Goal: Task Accomplishment & Management: Manage account settings

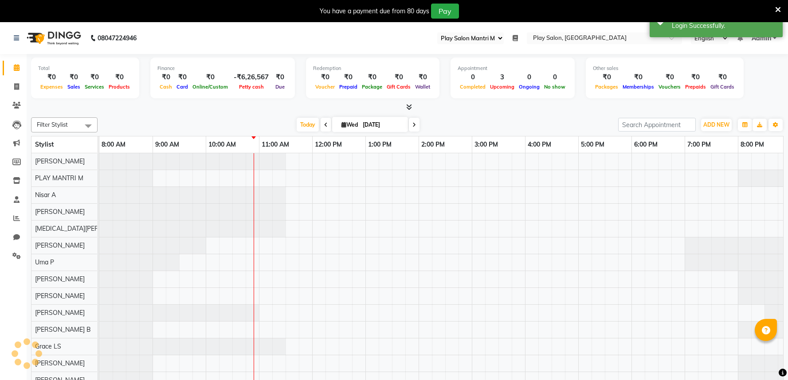
select select "89"
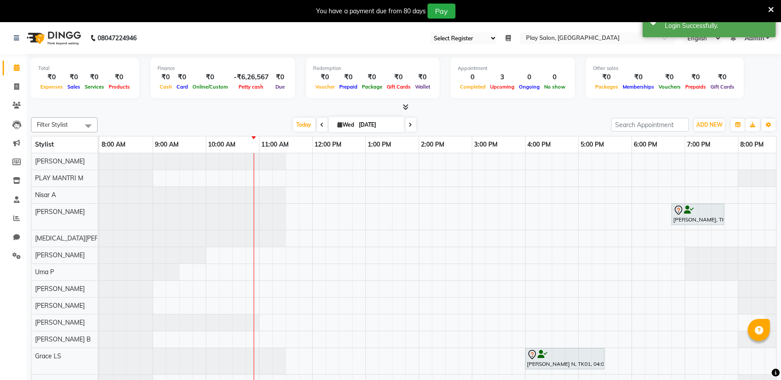
click at [464, 40] on select "Select Register Play Salon Mantri Mall" at bounding box center [463, 38] width 66 height 12
click at [14, 86] on icon at bounding box center [16, 86] width 5 height 7
select select "service"
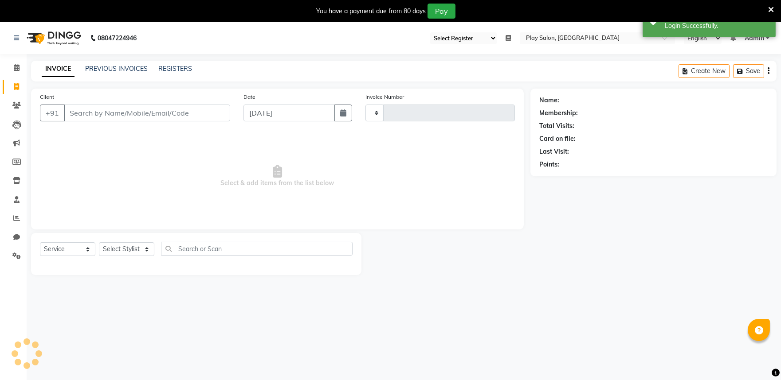
type input "1654"
select select "8352"
click at [115, 66] on body "08047224946 Select Register Play Salon Mantri Mall Daily Open Registers nothing…" at bounding box center [390, 212] width 781 height 380
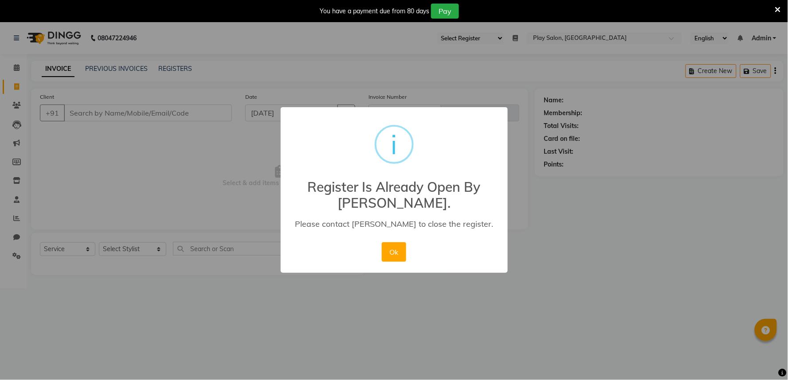
click at [398, 252] on button "Ok" at bounding box center [394, 252] width 24 height 20
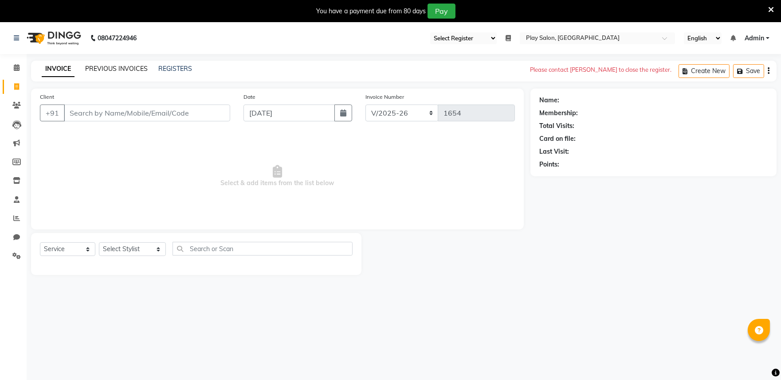
click at [129, 70] on link "PREVIOUS INVOICES" at bounding box center [116, 69] width 62 height 8
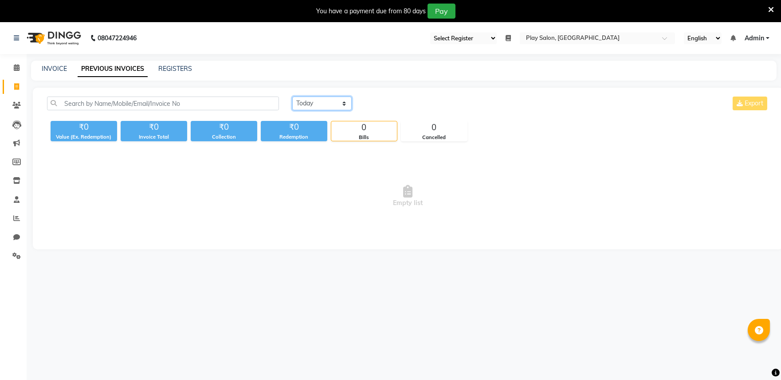
click at [307, 103] on select "[DATE] [DATE] Custom Range" at bounding box center [321, 104] width 59 height 14
select select "[DATE]"
click at [292, 97] on select "[DATE] [DATE] Custom Range" at bounding box center [321, 104] width 59 height 14
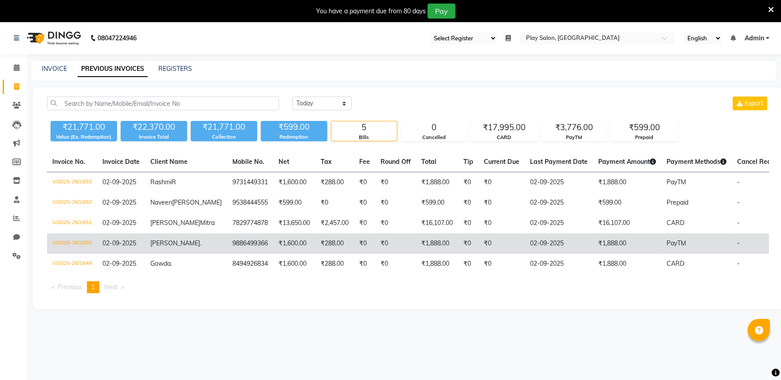
click at [68, 254] on td "V/2025-26/1650" at bounding box center [72, 244] width 50 height 20
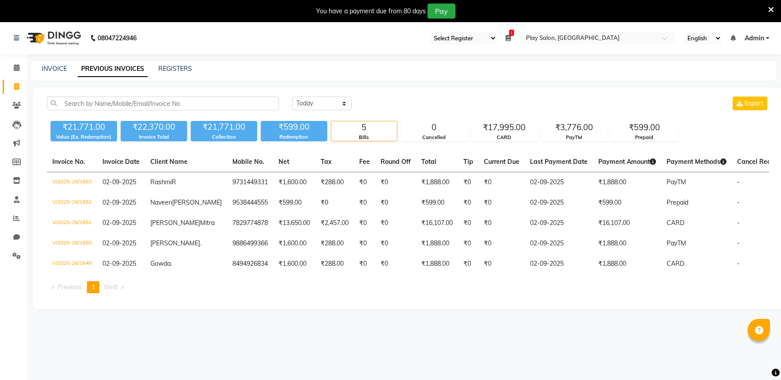
click at [756, 40] on span "Admin" at bounding box center [754, 38] width 20 height 9
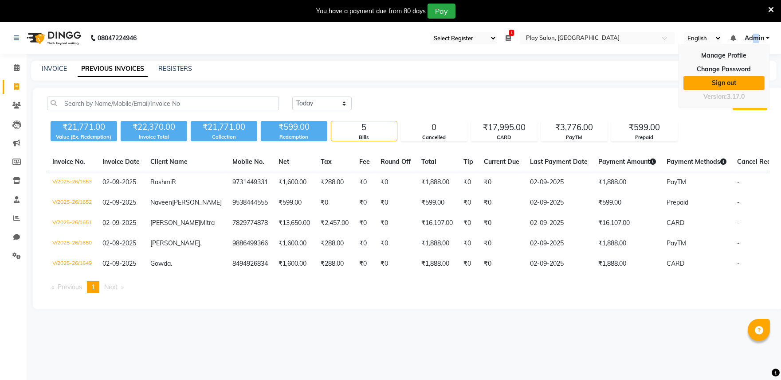
click at [718, 86] on link "Sign out" at bounding box center [723, 83] width 81 height 14
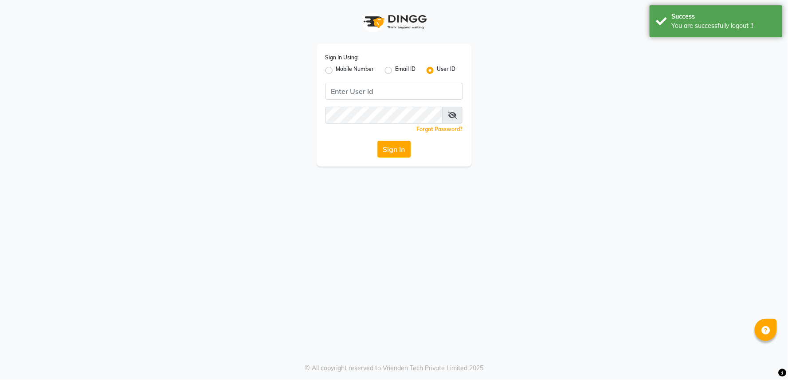
click at [336, 71] on label "Mobile Number" at bounding box center [355, 70] width 38 height 11
click at [336, 71] on input "Mobile Number" at bounding box center [339, 68] width 6 height 6
radio input "true"
radio input "false"
click at [386, 94] on input "Username" at bounding box center [409, 91] width 108 height 17
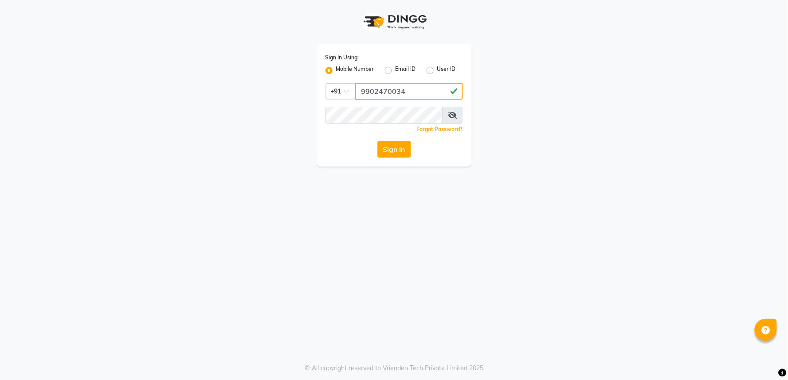
type input "9902470034"
click at [396, 158] on div "Sign In Using: Mobile Number Email ID User ID Country Code × [PHONE_NUMBER] Rem…" at bounding box center [393, 105] width 155 height 123
click at [394, 151] on button "Sign In" at bounding box center [394, 149] width 34 height 17
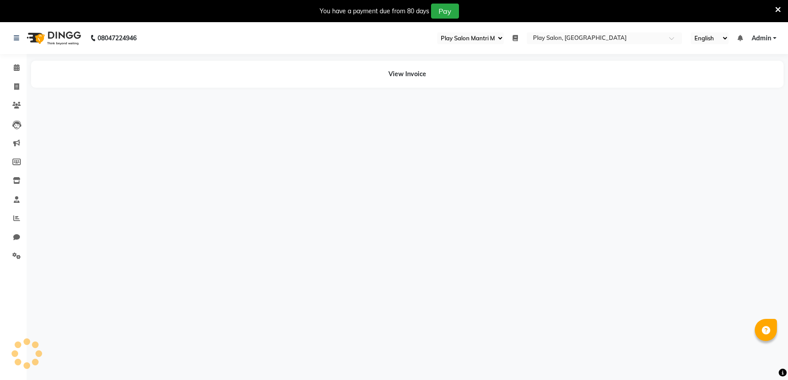
select select "89"
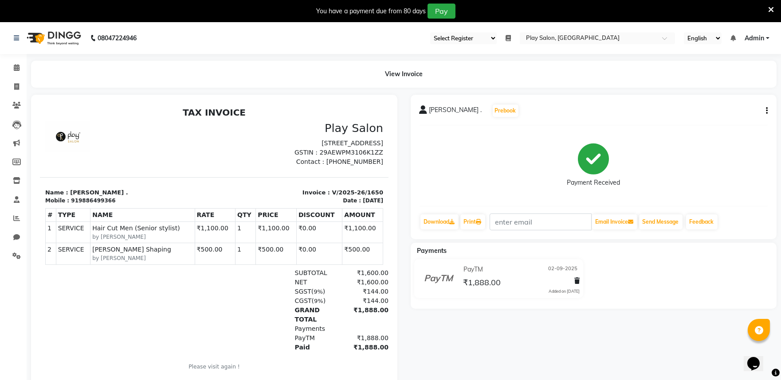
click at [765, 111] on icon "button" at bounding box center [766, 111] width 2 height 0
click at [725, 121] on div "Edit Invoice" at bounding box center [722, 122] width 61 height 11
select select "service"
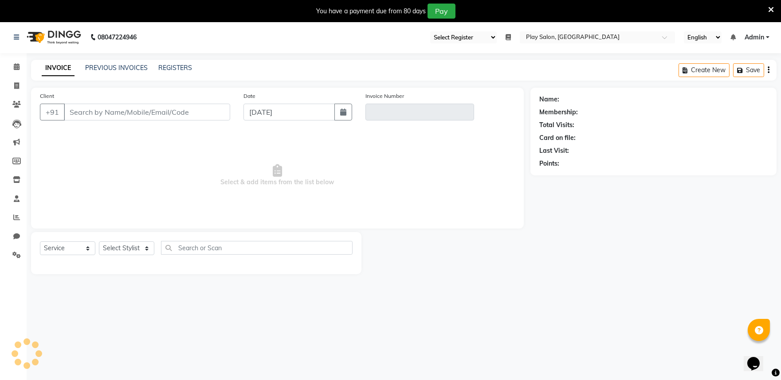
scroll to position [22, 0]
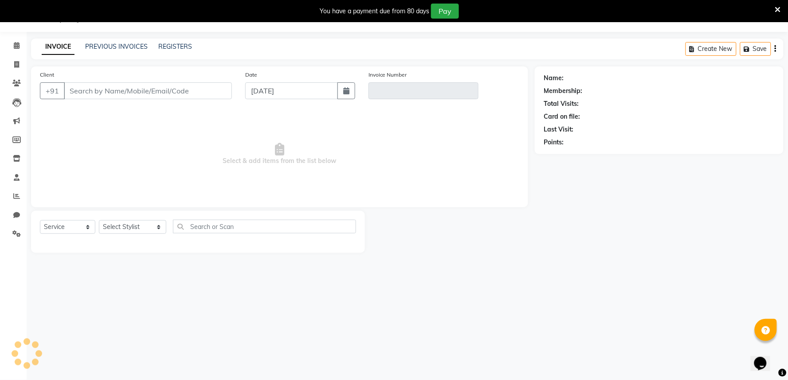
type input "9886499366"
type input "V/2025-26/1650"
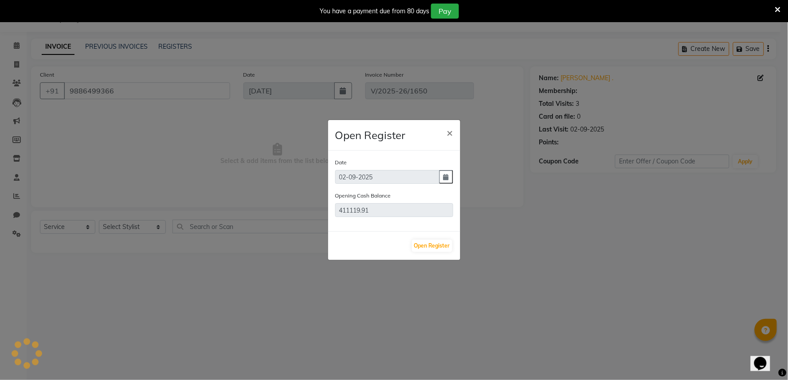
type input "02-09-2025"
select select "select"
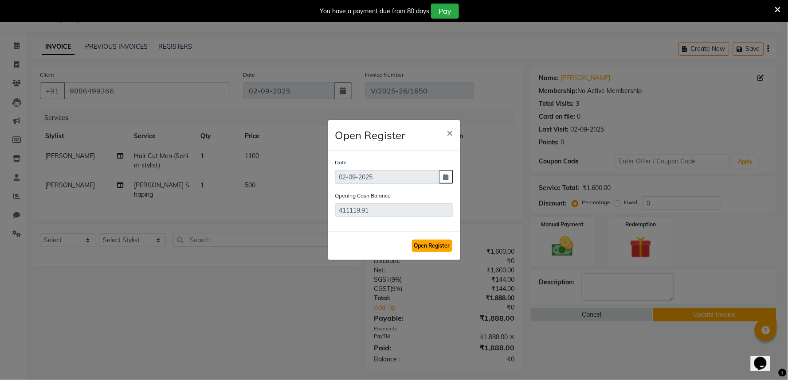
click at [436, 250] on button "Open Register" at bounding box center [432, 246] width 40 height 12
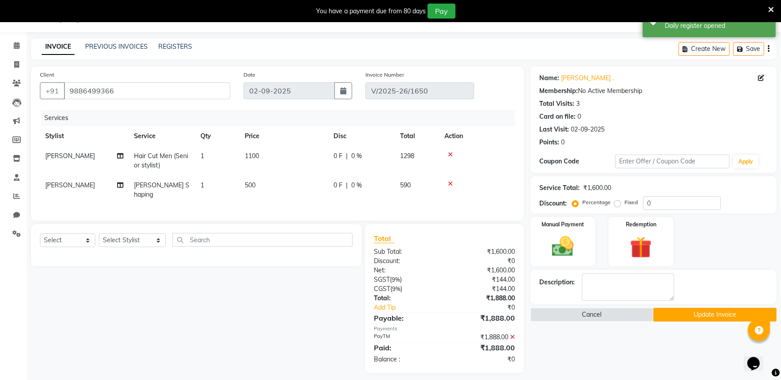
click at [247, 156] on span "1100" at bounding box center [252, 156] width 14 height 8
select select "81325"
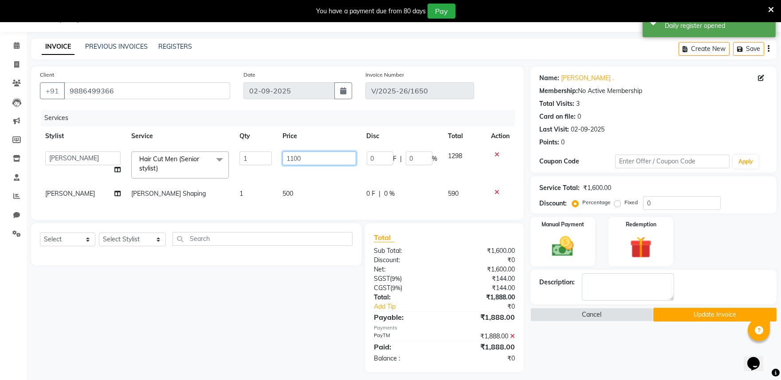
click at [303, 158] on input "1100" at bounding box center [318, 159] width 73 height 14
type input "1000"
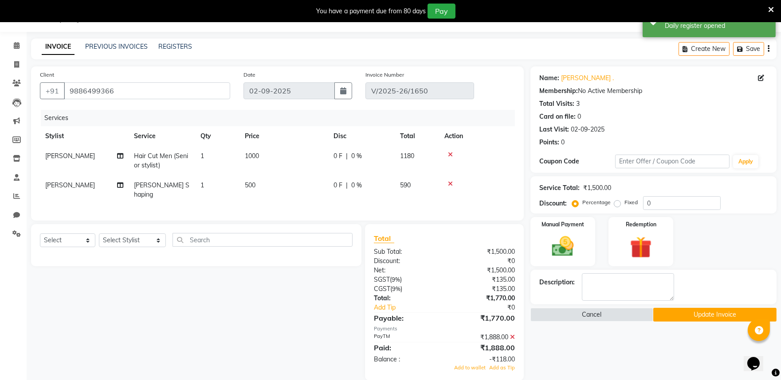
click at [331, 135] on tr "Stylist Service Qty Price Disc Total Action" at bounding box center [277, 136] width 475 height 20
click at [511, 333] on span at bounding box center [512, 337] width 5 height 8
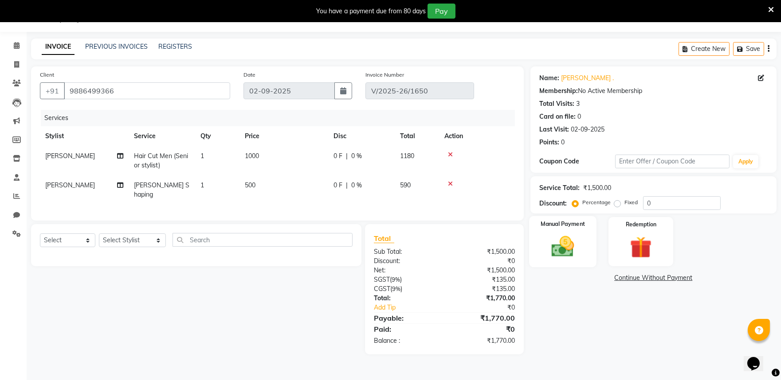
click at [549, 235] on img at bounding box center [562, 247] width 37 height 26
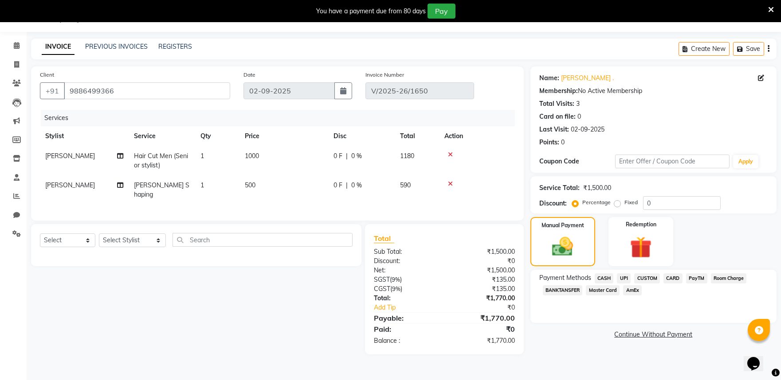
click at [694, 279] on span "PayTM" at bounding box center [696, 278] width 21 height 10
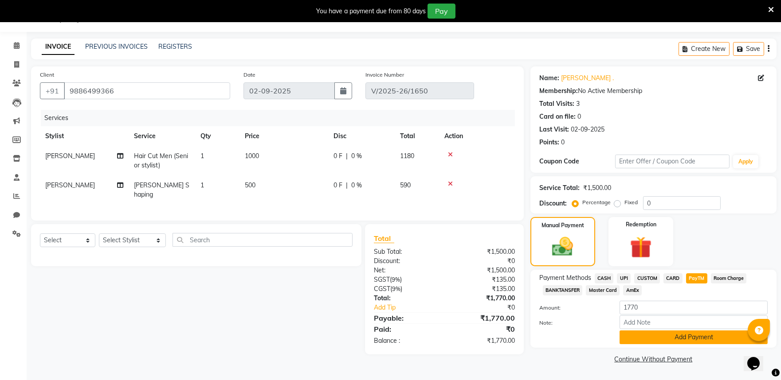
click at [677, 339] on button "Add Payment" at bounding box center [693, 338] width 148 height 14
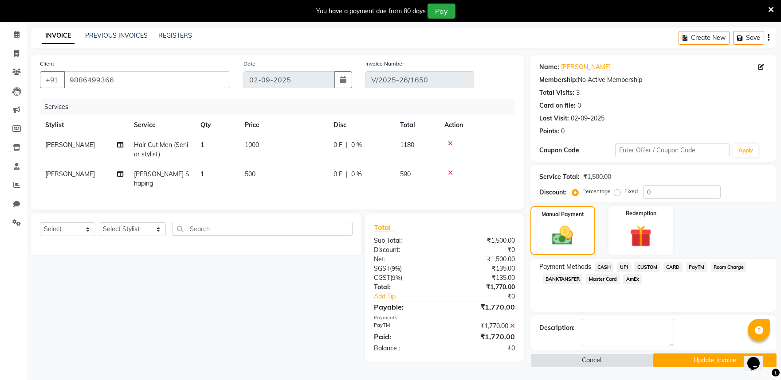
click at [699, 361] on button "Update Invoice" at bounding box center [714, 361] width 123 height 14
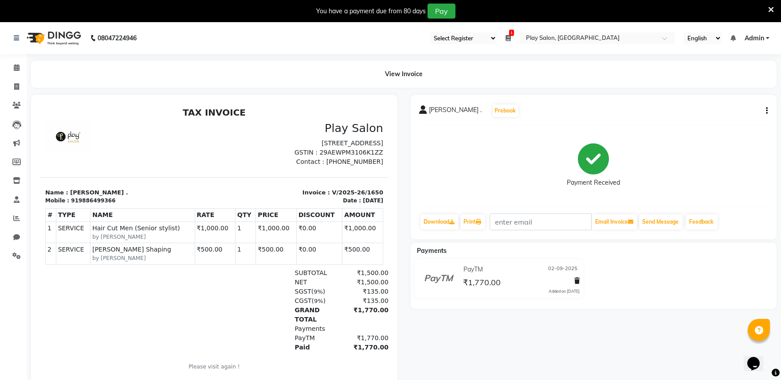
click at [769, 9] on icon at bounding box center [771, 10] width 6 height 8
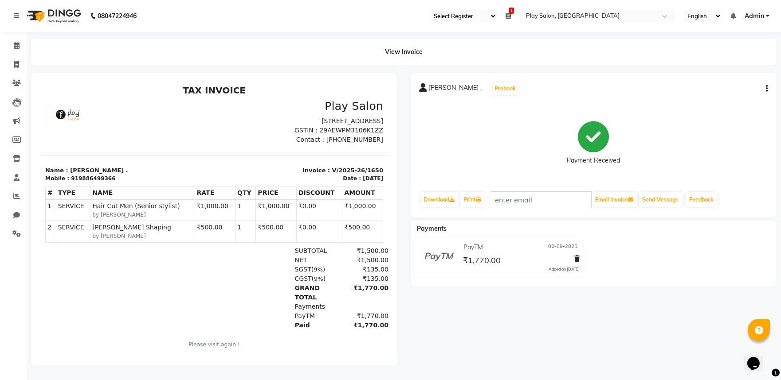
click at [507, 13] on icon at bounding box center [507, 16] width 5 height 6
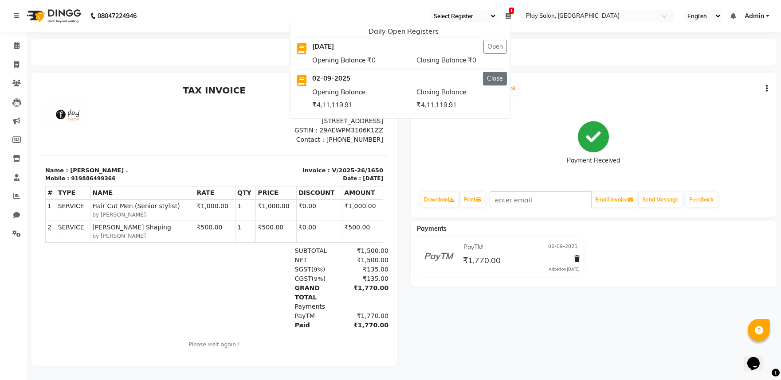
click at [497, 80] on button "Close" at bounding box center [495, 79] width 24 height 14
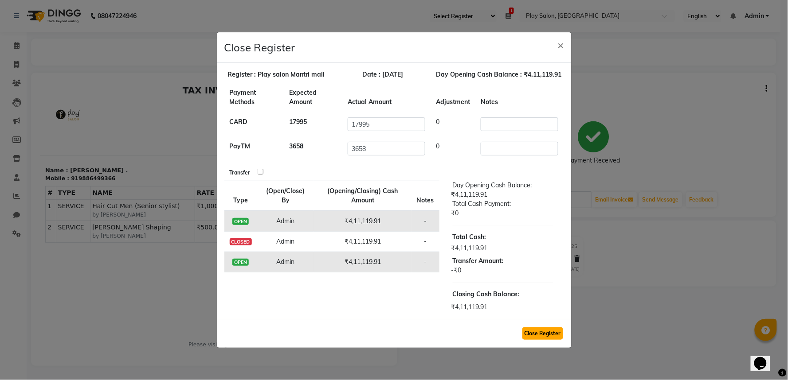
click at [550, 337] on button "Close Register" at bounding box center [542, 334] width 41 height 12
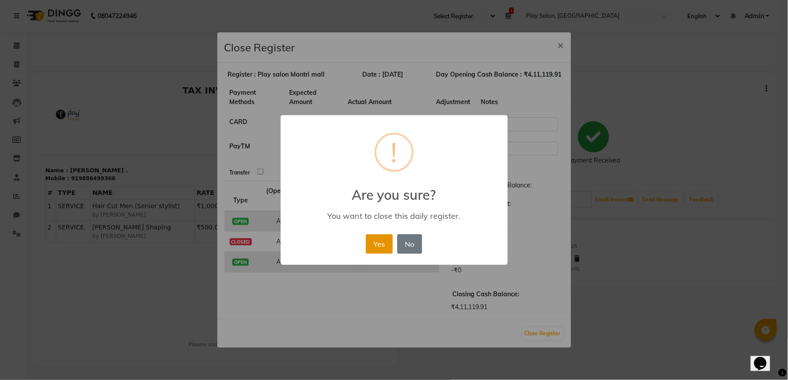
click at [377, 241] on button "Yes" at bounding box center [379, 244] width 27 height 20
